Goal: Task Accomplishment & Management: Manage account settings

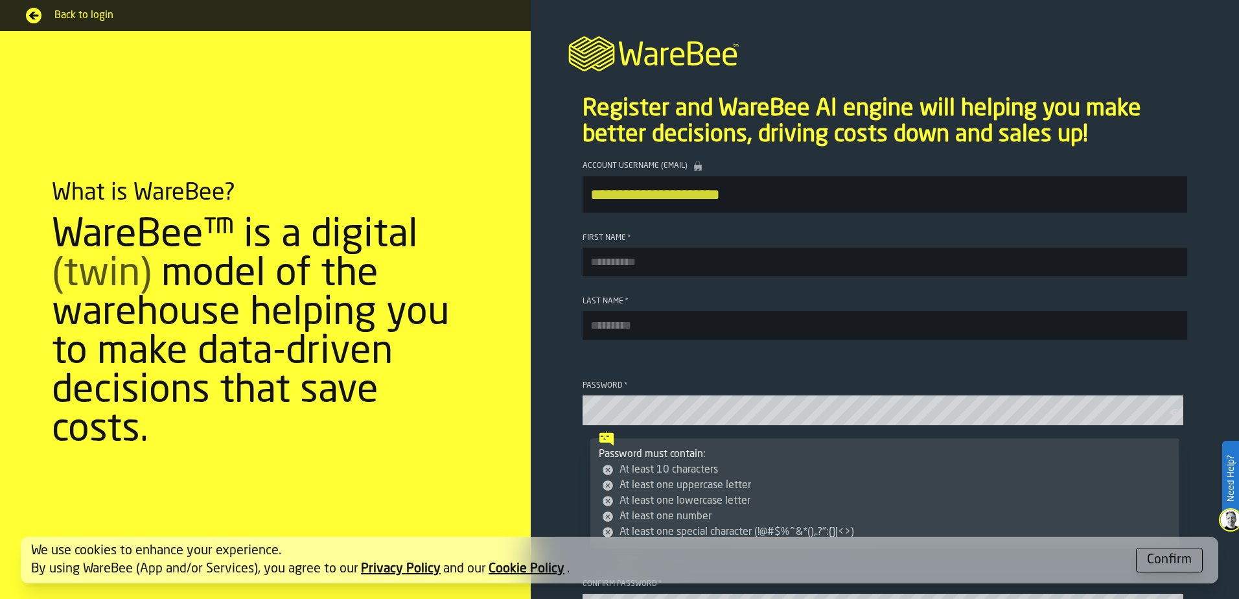
click at [73, 15] on span "Back to login" at bounding box center [279, 16] width 450 height 16
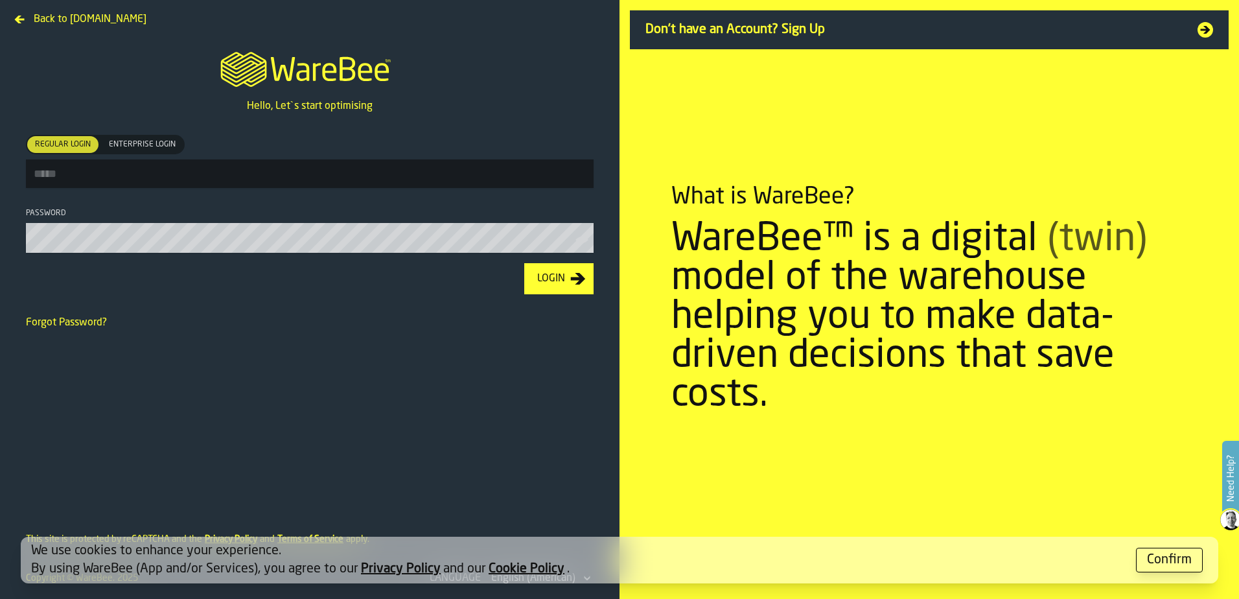
click at [189, 173] on input "Regular Login Regular Login Enterprise Login Enterprise Login" at bounding box center [310, 173] width 568 height 29
type input "**********"
click at [156, 144] on span "Enterprise Login" at bounding box center [142, 145] width 77 height 12
click at [524, 263] on button "Login" at bounding box center [558, 278] width 69 height 31
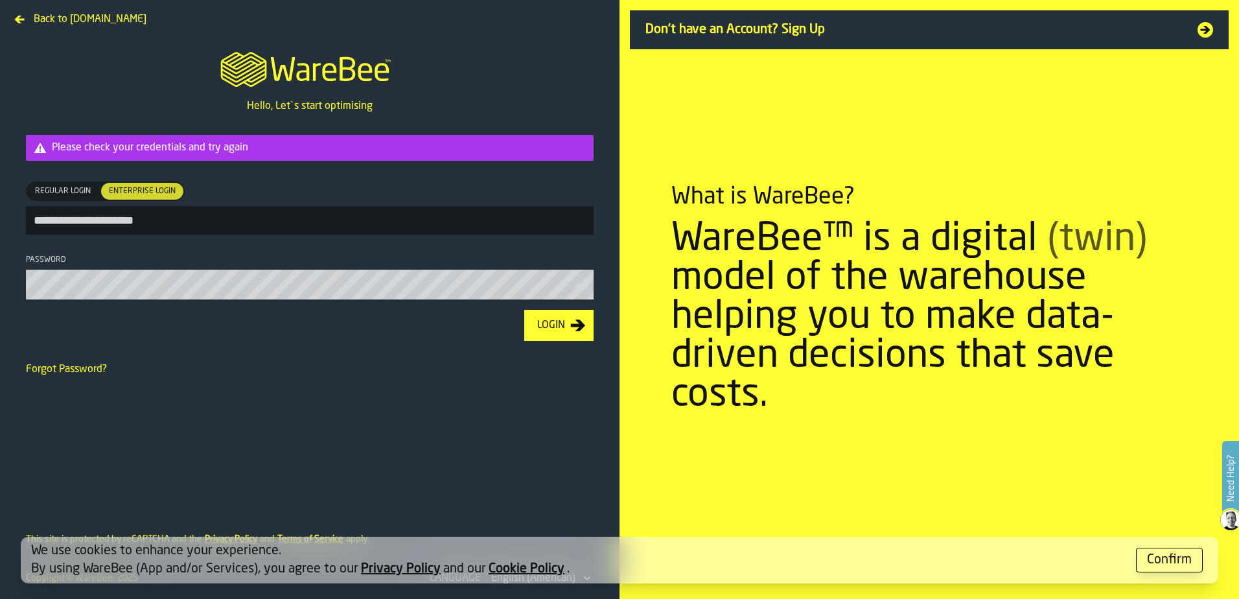
click at [524, 310] on button "Login" at bounding box center [558, 325] width 69 height 31
click at [581, 291] on icon "button-toolbar-Password" at bounding box center [582, 286] width 13 height 13
click at [109, 19] on span "Back to [DOMAIN_NAME]" at bounding box center [90, 20] width 113 height 16
